Goal: Task Accomplishment & Management: Complete application form

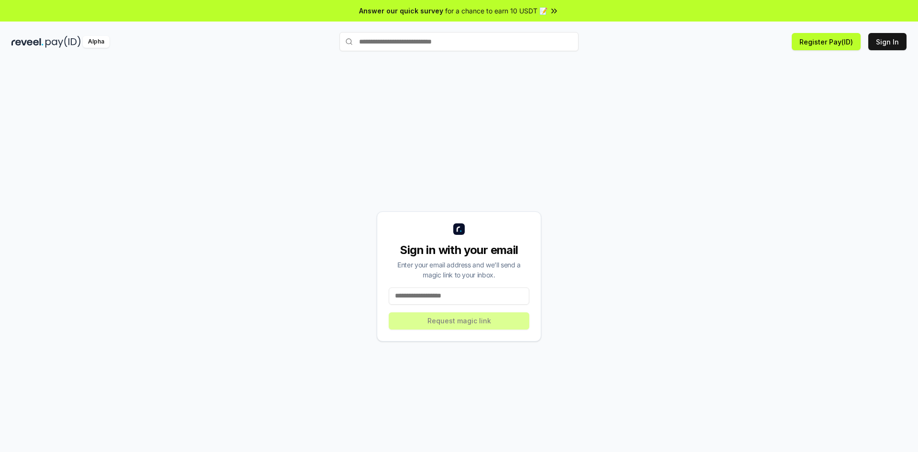
click at [463, 300] on input at bounding box center [459, 295] width 141 height 17
type input "**********"
click at [462, 323] on button "Request magic link" at bounding box center [459, 320] width 141 height 17
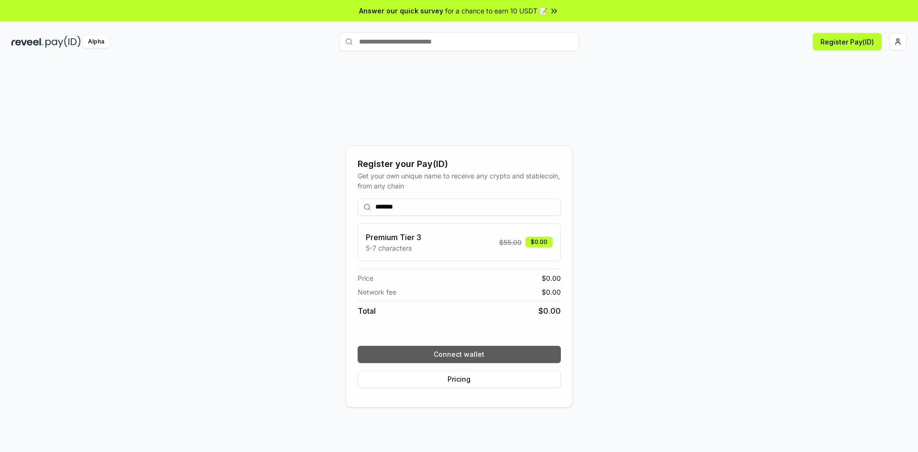
type input "*******"
click at [467, 349] on button "Connect wallet" at bounding box center [459, 354] width 203 height 17
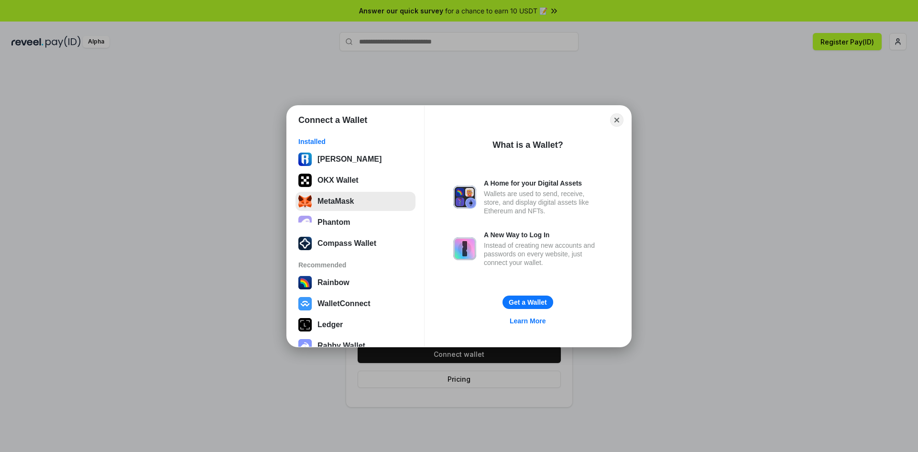
click at [349, 208] on button "MetaMask" at bounding box center [356, 201] width 120 height 19
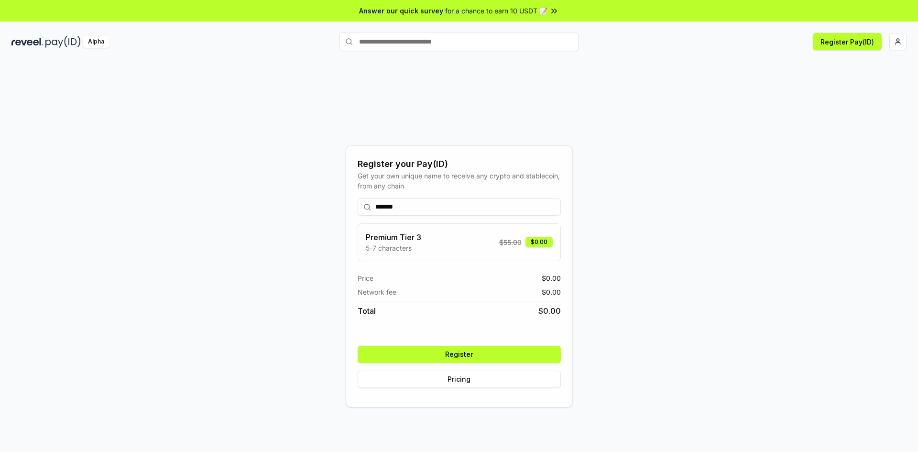
click at [526, 351] on button "Register" at bounding box center [459, 354] width 203 height 17
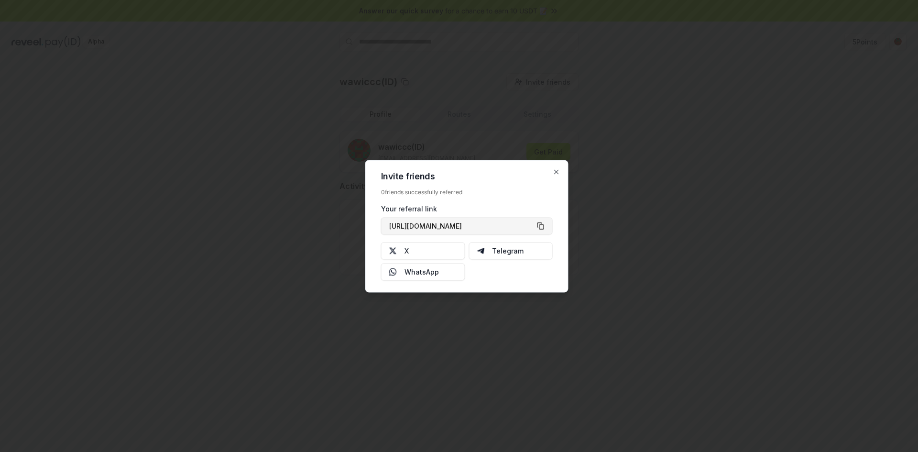
click at [543, 227] on button "https://reveel.id/refer/wawiccc" at bounding box center [467, 225] width 172 height 17
type button "https://reveel.id/refer/wawiccc"
click at [558, 174] on icon "button" at bounding box center [557, 172] width 8 height 8
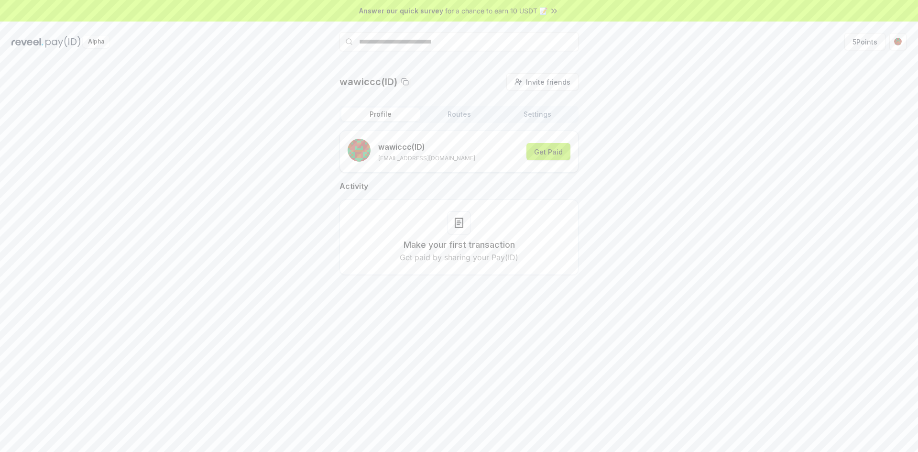
click at [544, 149] on button "Get Paid" at bounding box center [548, 151] width 44 height 17
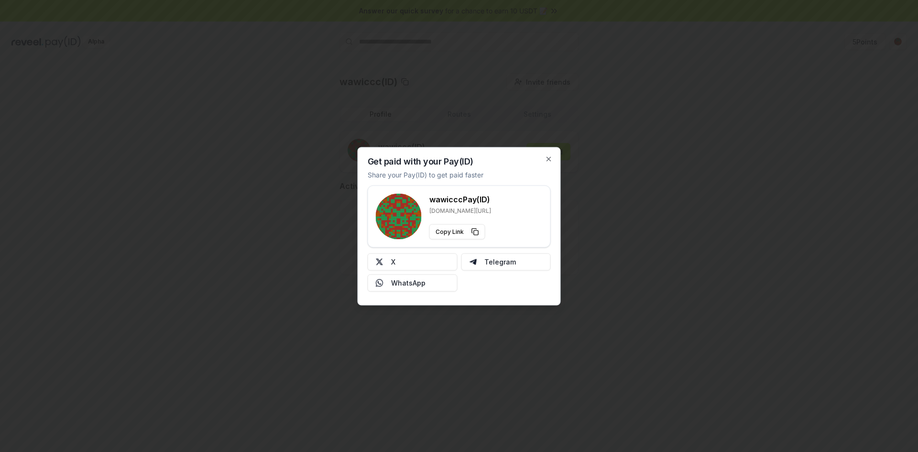
type button "https://reveel.id/pay/wawiccc"
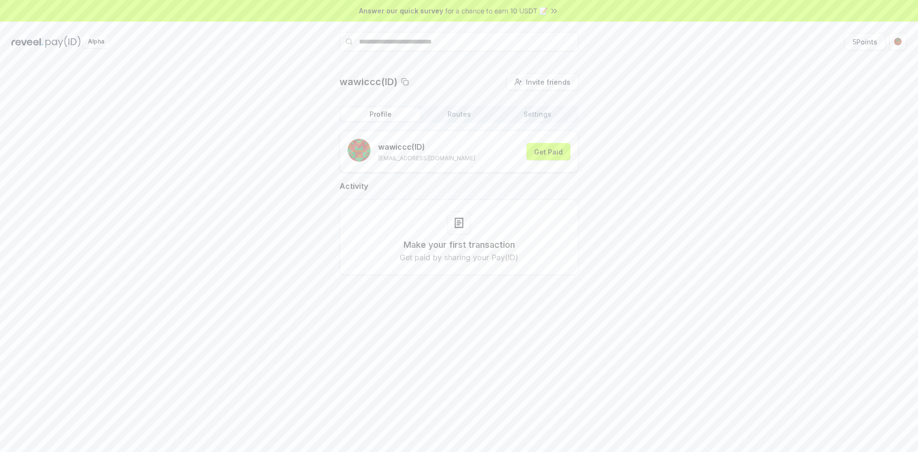
click at [533, 115] on button "Settings" at bounding box center [537, 114] width 78 height 13
click at [463, 114] on button "Routes" at bounding box center [459, 114] width 78 height 13
drag, startPoint x: 393, startPoint y: 112, endPoint x: 462, endPoint y: 109, distance: 69.9
click at [391, 112] on button "Profile" at bounding box center [380, 114] width 78 height 13
click at [546, 77] on span "Invite friends" at bounding box center [548, 82] width 44 height 10
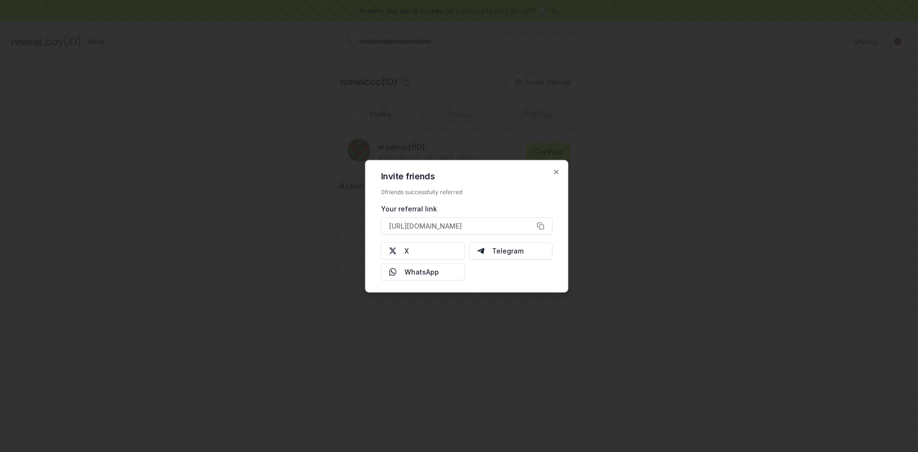
type button "https://reveel.id/refer/wawiccc"
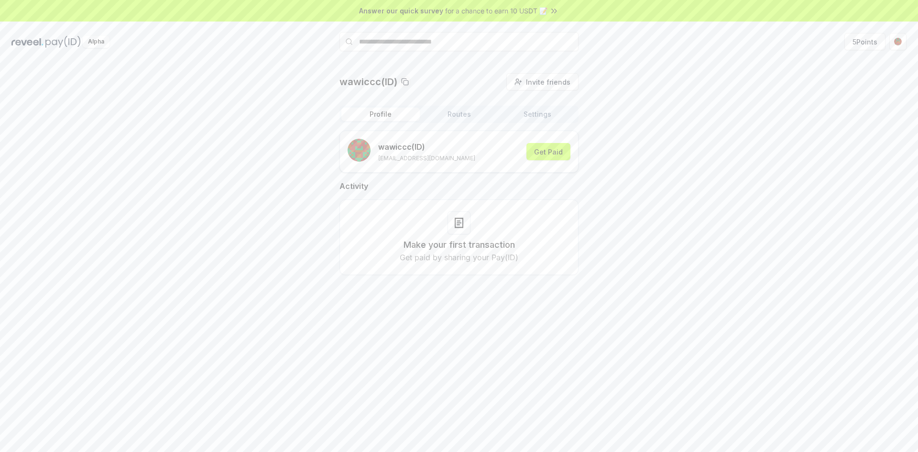
click at [482, 15] on span "for a chance to earn 10 USDT 📝" at bounding box center [496, 11] width 102 height 10
